Goal: Communication & Community: Connect with others

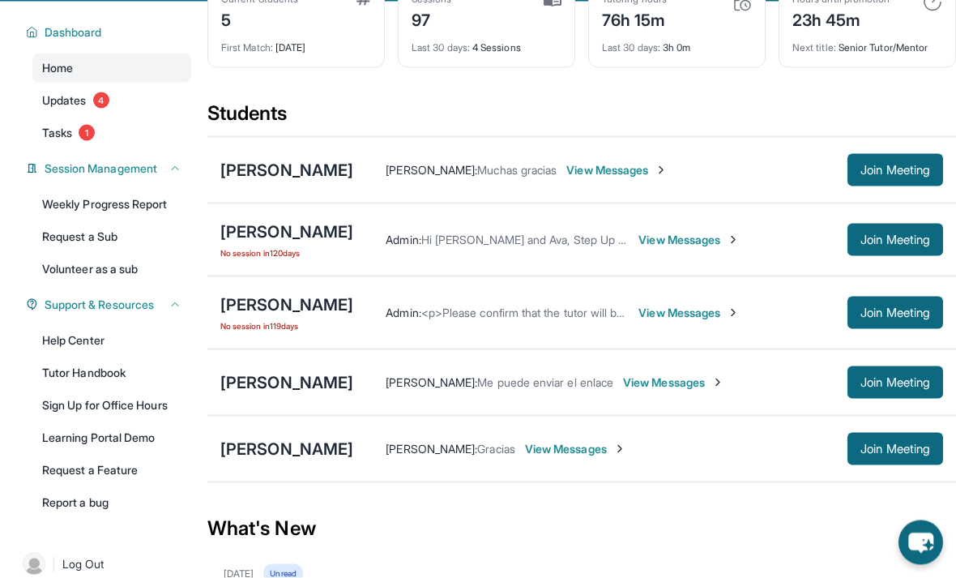
scroll to position [116, 0]
click at [656, 171] on span "View Messages" at bounding box center [616, 169] width 101 height 16
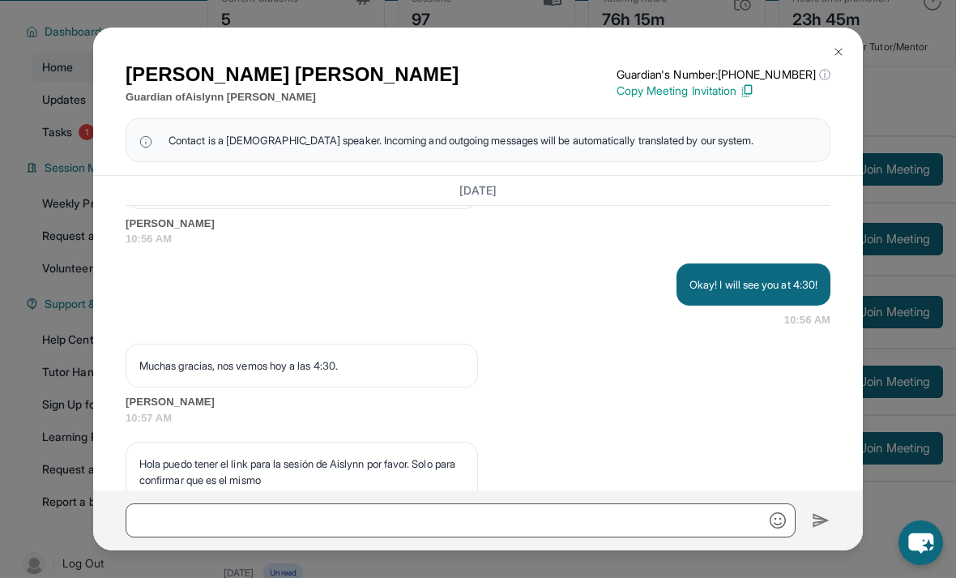
scroll to position [2762, 0]
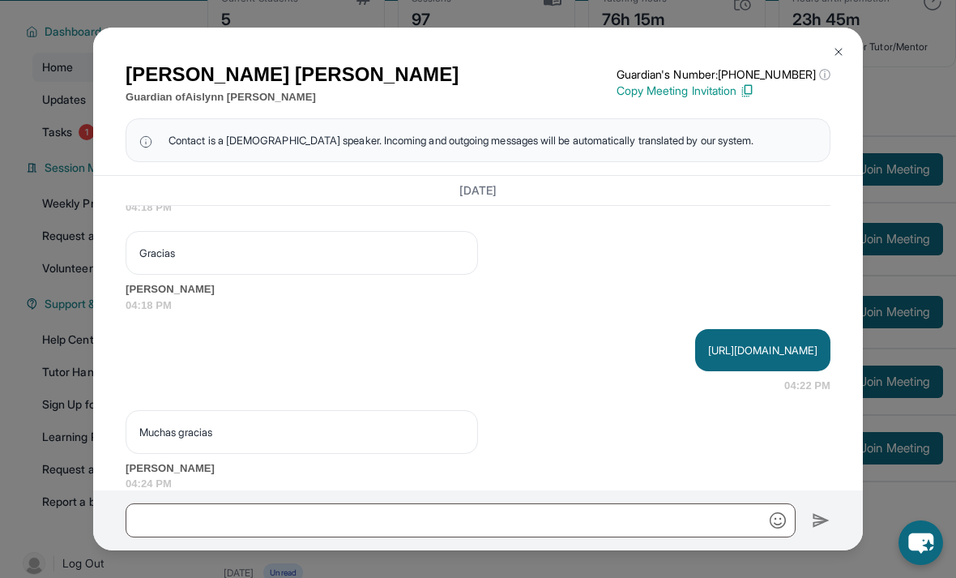
click at [837, 58] on img at bounding box center [838, 51] width 13 height 13
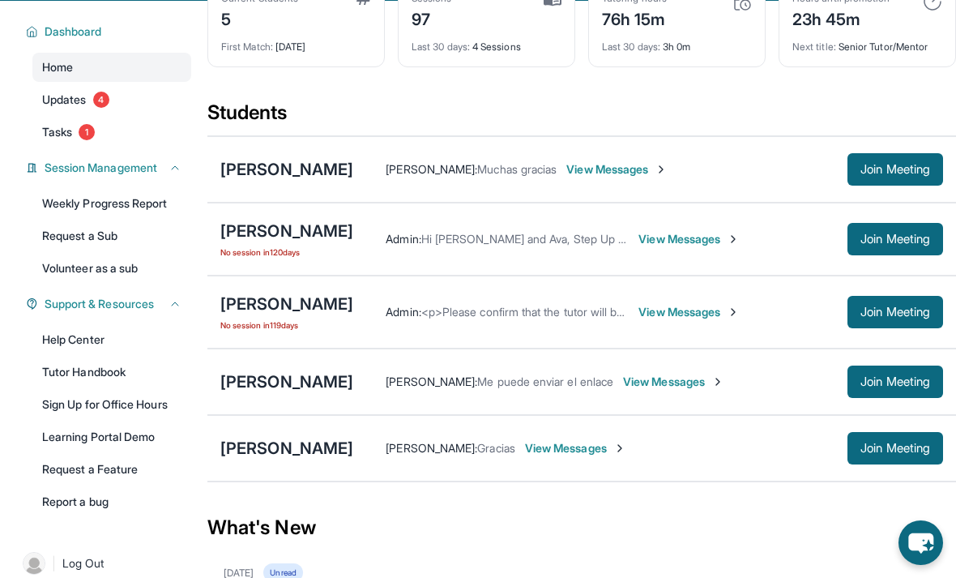
click at [310, 168] on div "[PERSON_NAME]" at bounding box center [286, 169] width 133 height 23
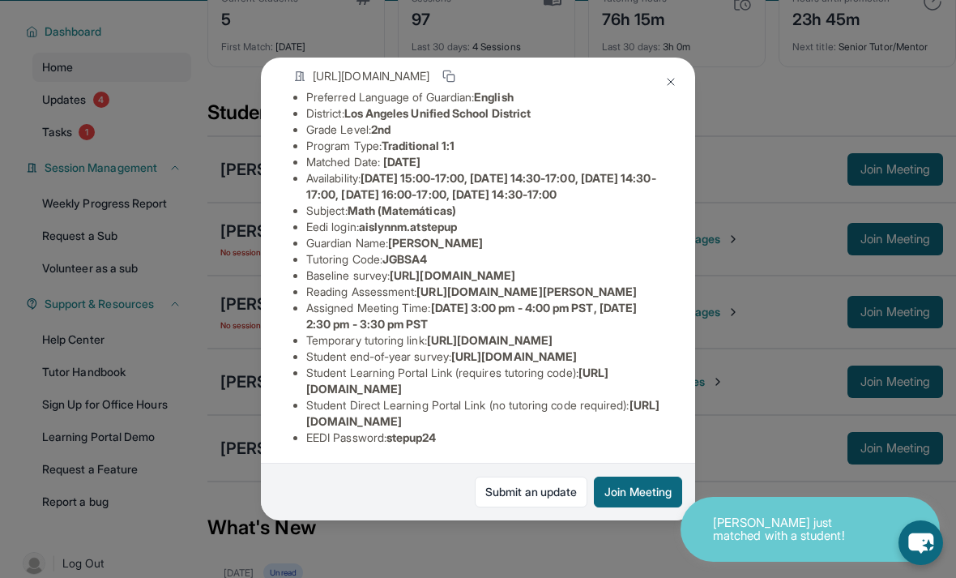
scroll to position [121, 0]
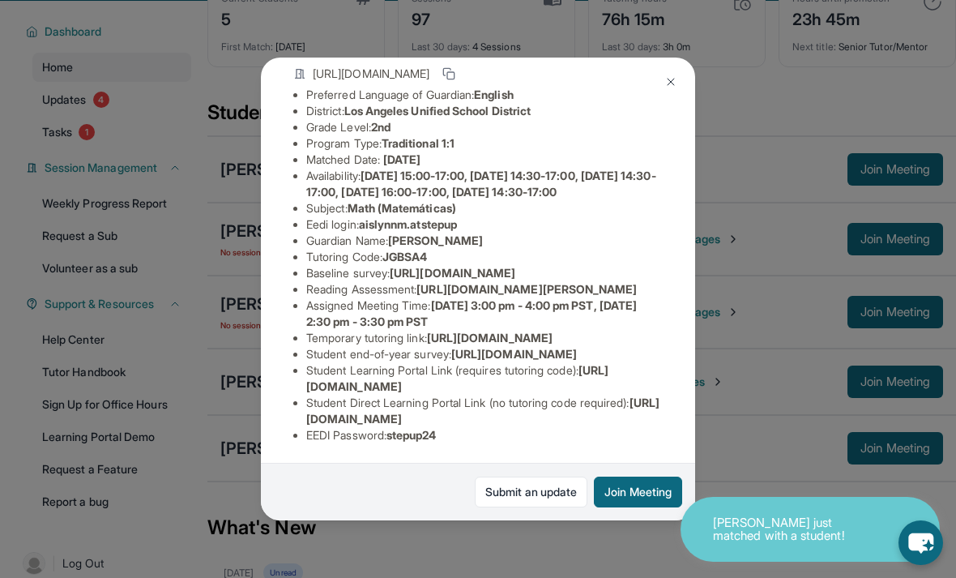
click at [673, 88] on img at bounding box center [670, 81] width 13 height 13
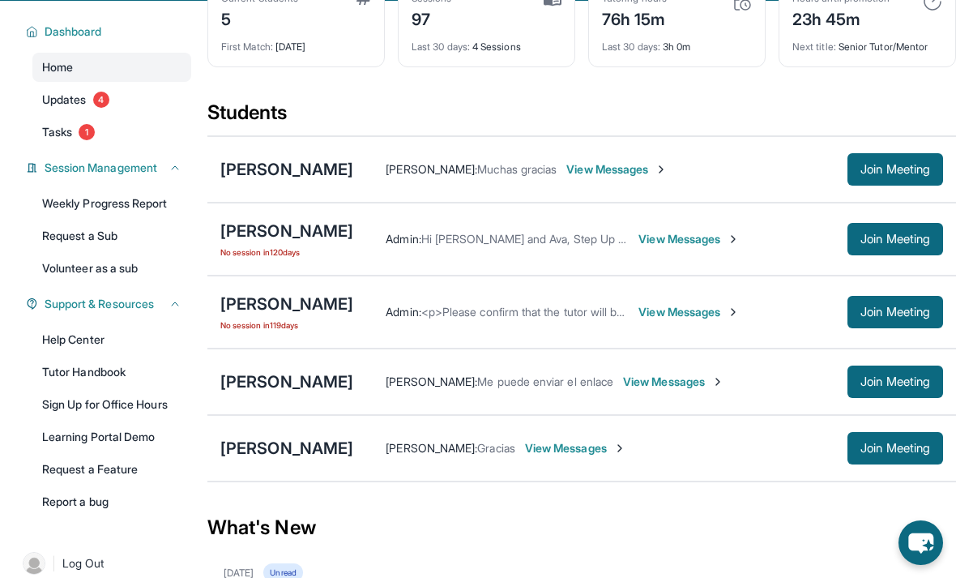
click at [335, 449] on div "[PERSON_NAME]" at bounding box center [286, 448] width 133 height 23
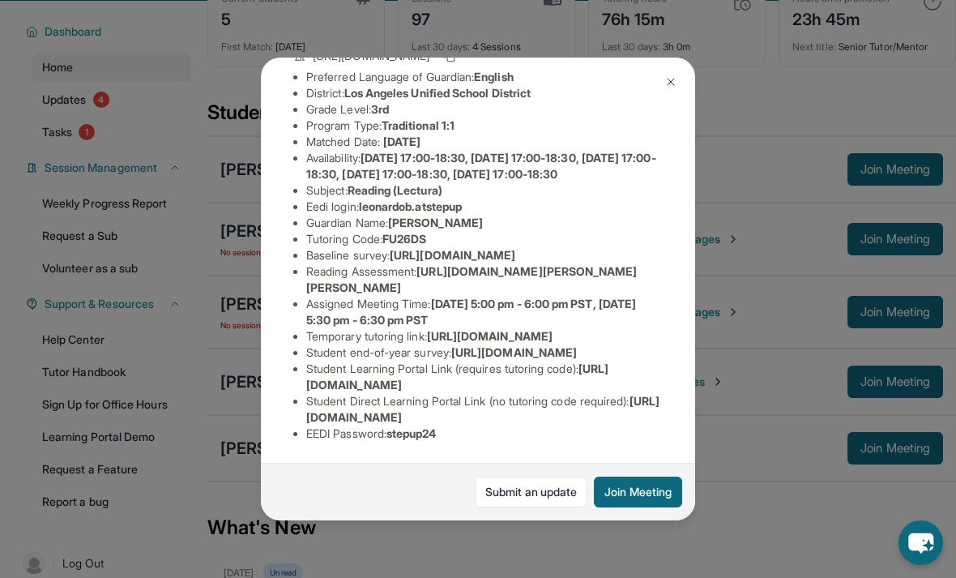
scroll to position [190, 0]
click at [675, 78] on button at bounding box center [671, 82] width 32 height 32
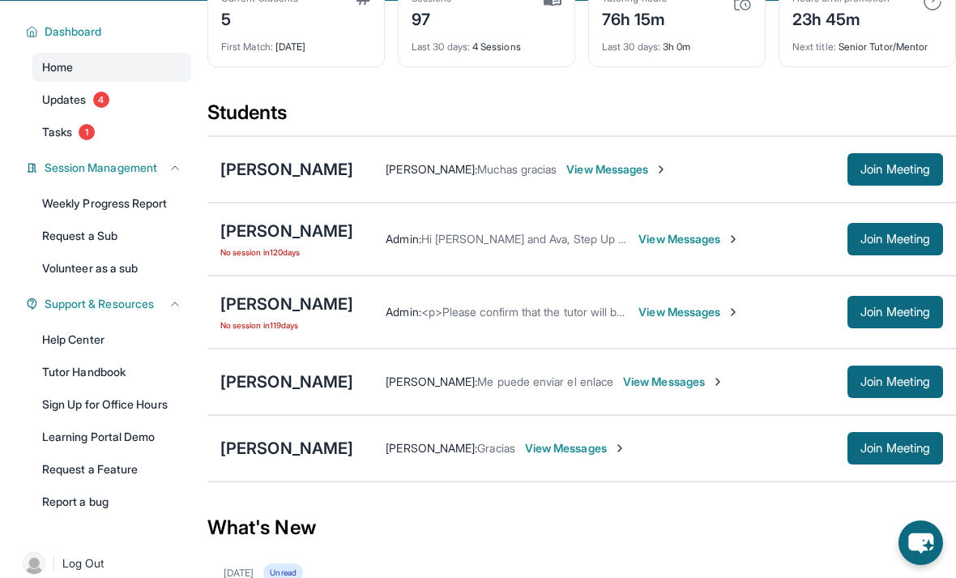
click at [348, 451] on div "[PERSON_NAME]" at bounding box center [286, 448] width 133 height 23
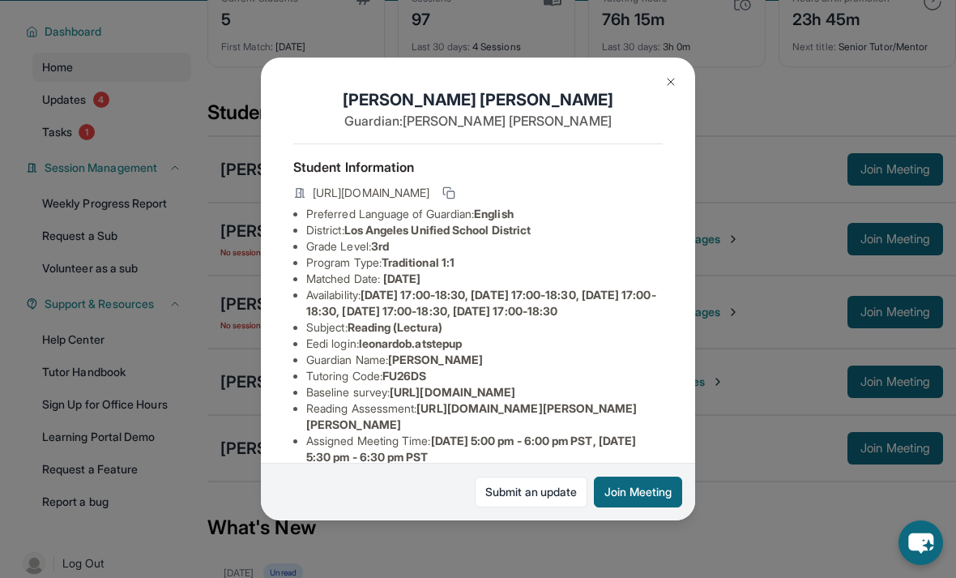
scroll to position [-1, 0]
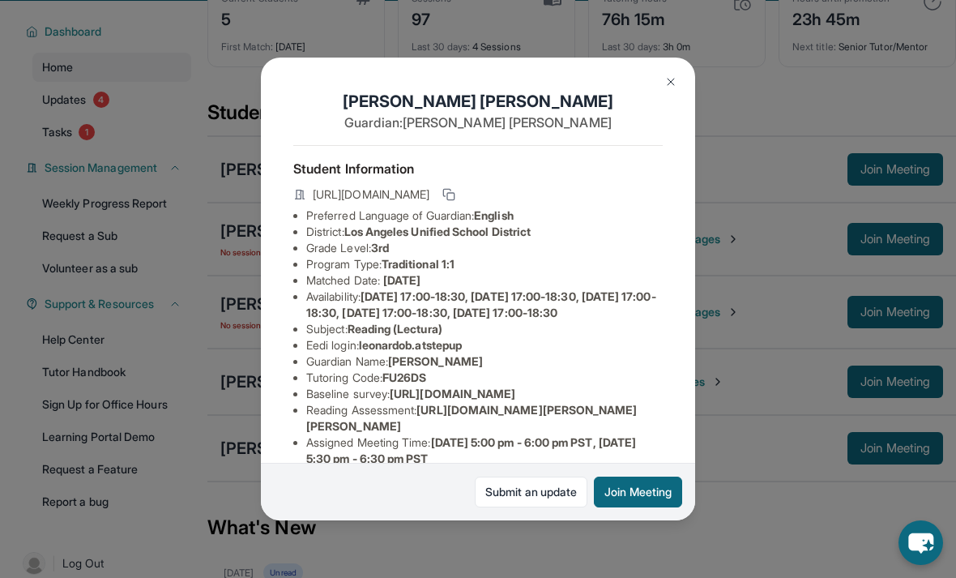
click at [677, 83] on img at bounding box center [670, 81] width 13 height 13
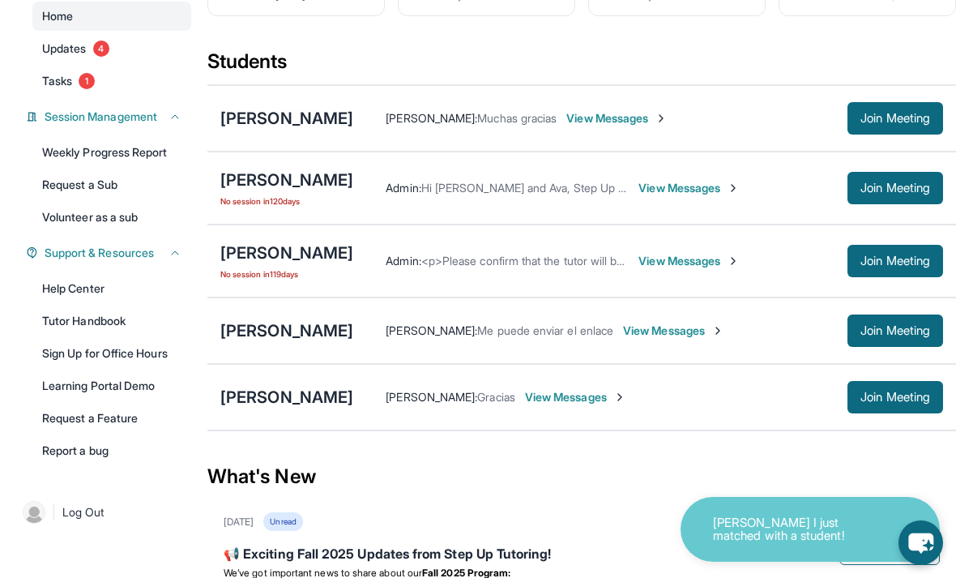
scroll to position [168, 0]
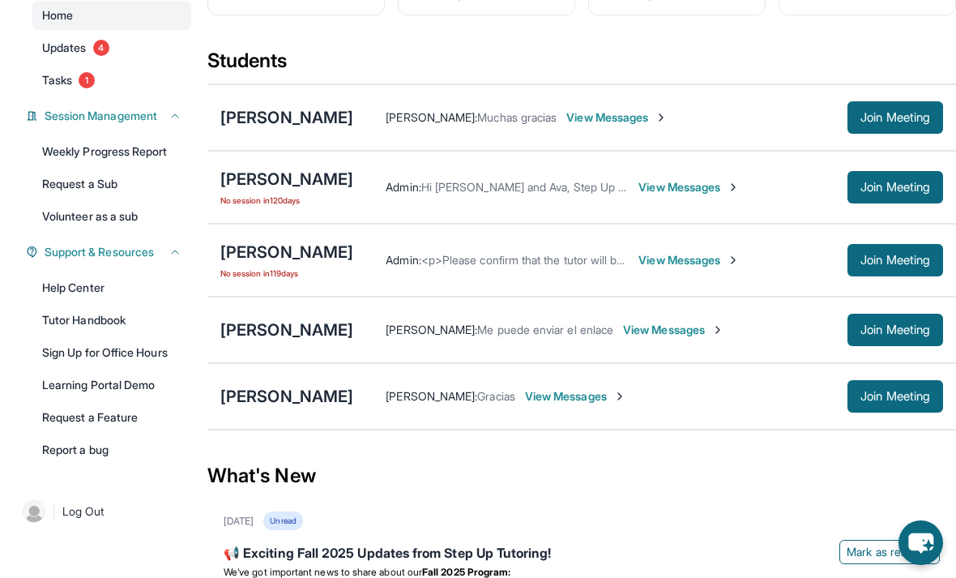
click at [340, 395] on div "[PERSON_NAME]" at bounding box center [286, 396] width 133 height 23
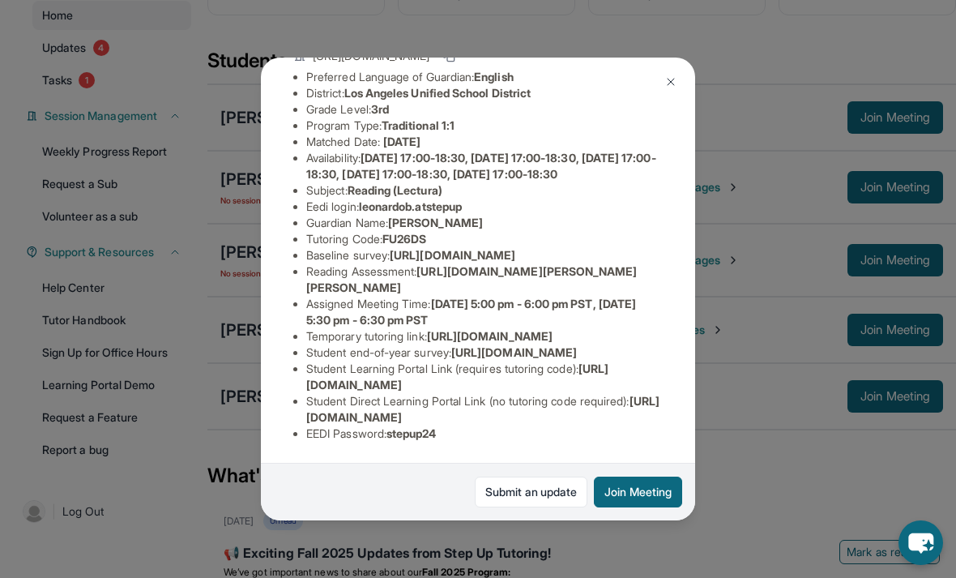
scroll to position [275, 0]
click at [711, 466] on div "[PERSON_NAME] Guardian: [PERSON_NAME] Student Information [URL][DOMAIN_NAME] Pr…" at bounding box center [478, 289] width 956 height 578
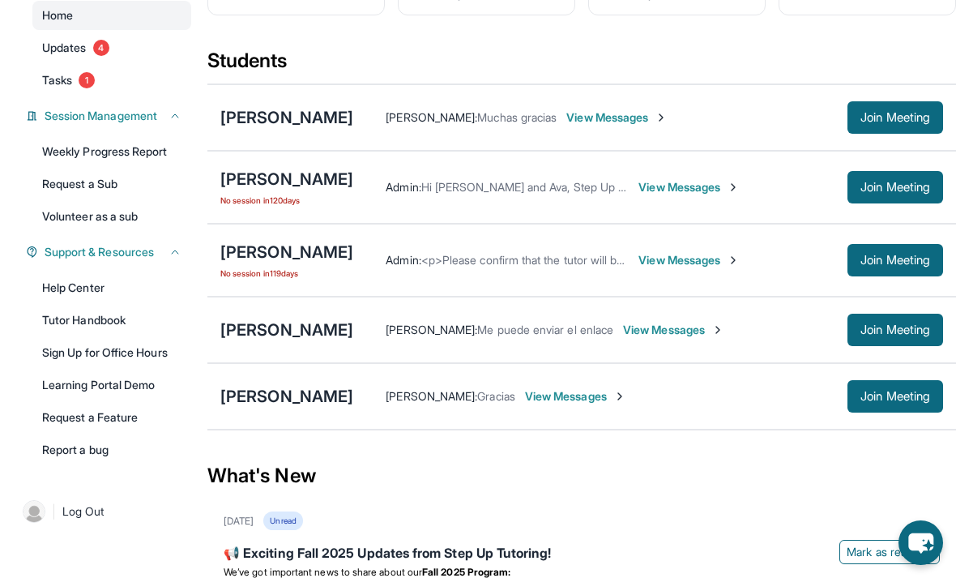
click at [887, 381] on button "Join Meeting" at bounding box center [896, 396] width 96 height 32
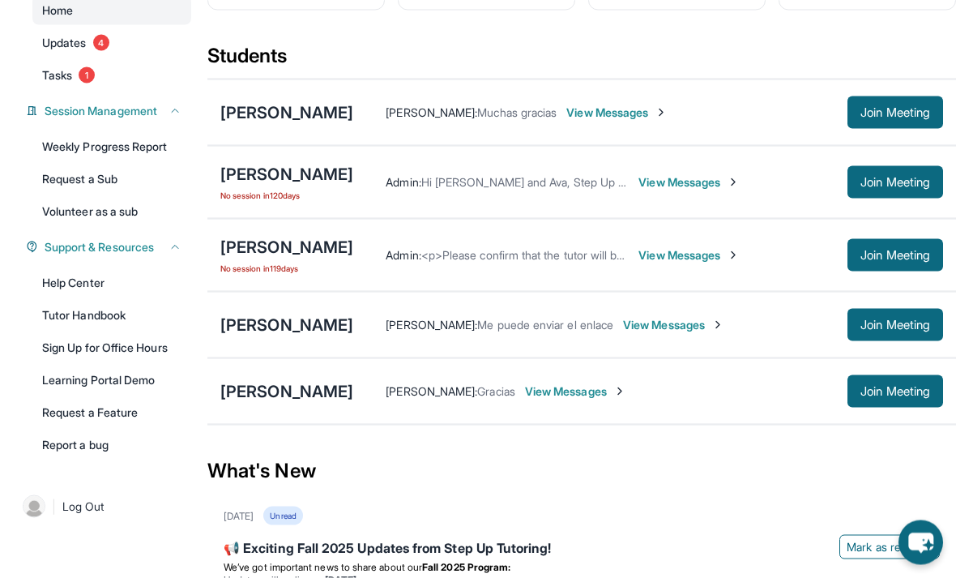
scroll to position [173, 0]
click at [231, 174] on div "[PERSON_NAME]" at bounding box center [286, 173] width 133 height 23
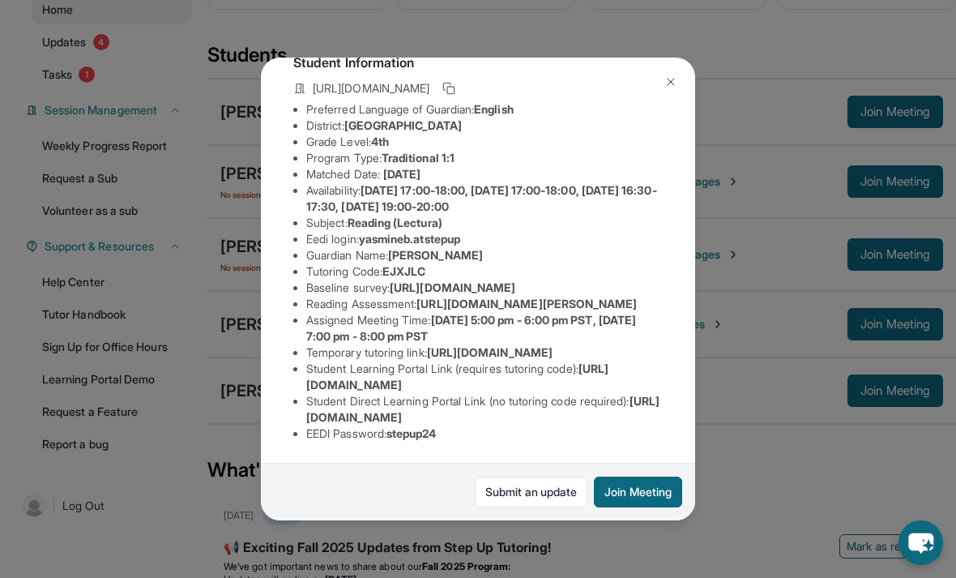
scroll to position [161, 0]
click at [671, 88] on img at bounding box center [670, 81] width 13 height 13
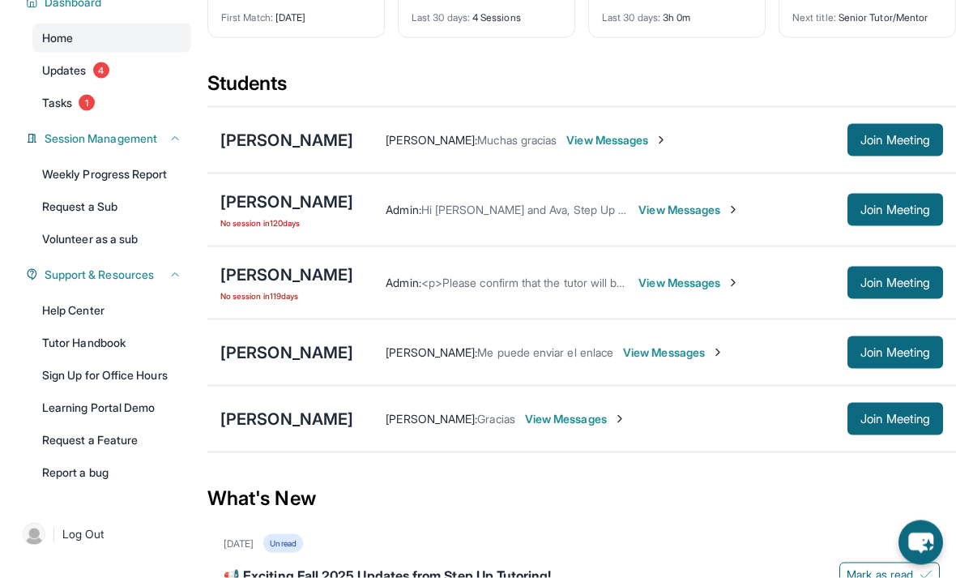
scroll to position [130, 0]
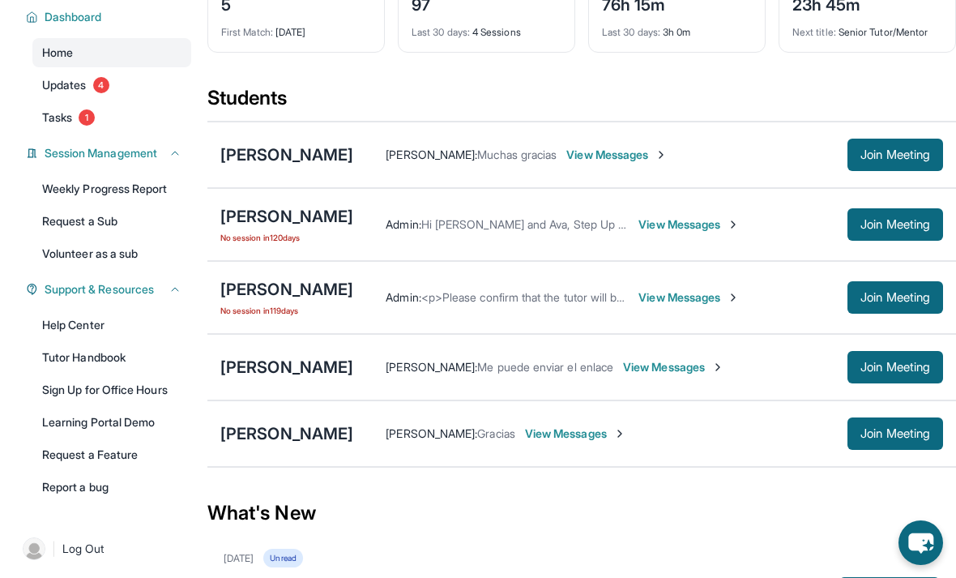
click at [126, 365] on link "Tutor Handbook" at bounding box center [111, 357] width 159 height 29
